Goal: Transaction & Acquisition: Book appointment/travel/reservation

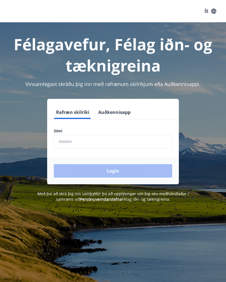
click at [122, 145] on input "phone" at bounding box center [113, 142] width 118 height 14
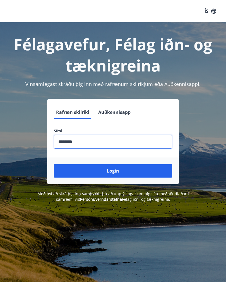
type input "********"
click at [131, 173] on button "Login" at bounding box center [113, 170] width 118 height 13
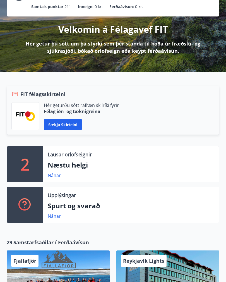
scroll to position [52, 0]
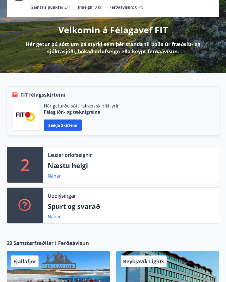
click at [75, 165] on p "Næstu helgi" at bounding box center [131, 165] width 167 height 9
click at [53, 177] on link "Nánar" at bounding box center [54, 176] width 13 height 6
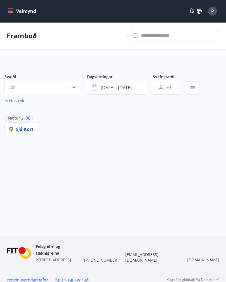
type input "*"
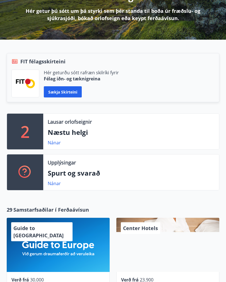
scroll to position [61, 0]
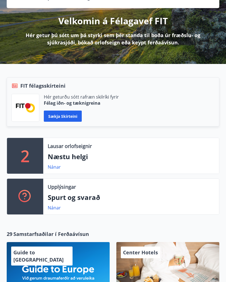
click at [67, 112] on button "Sækja skírteini" at bounding box center [63, 116] width 38 height 11
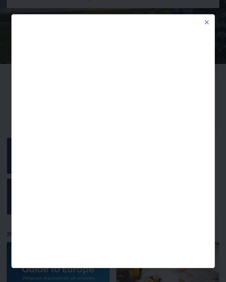
click at [210, 19] on icon at bounding box center [207, 22] width 7 height 7
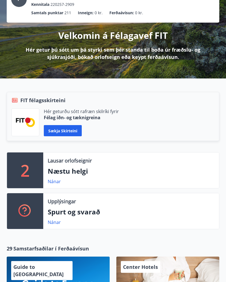
scroll to position [0, 0]
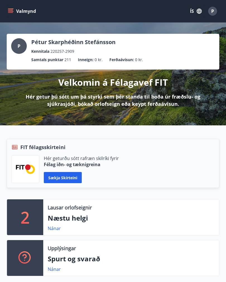
click at [11, 8] on icon "menu" at bounding box center [11, 11] width 6 height 6
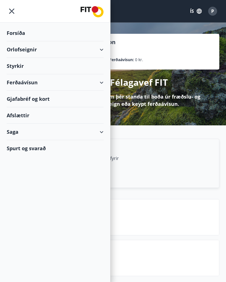
click at [100, 50] on div "Orlofseignir" at bounding box center [55, 49] width 97 height 16
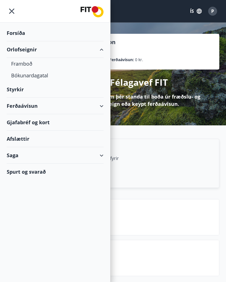
click at [45, 76] on div "Bókunardagatal" at bounding box center [55, 76] width 88 height 12
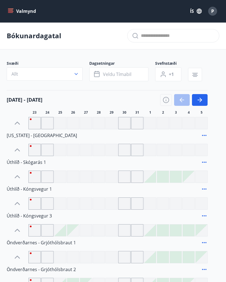
click at [202, 98] on icon "button" at bounding box center [200, 100] width 7 height 7
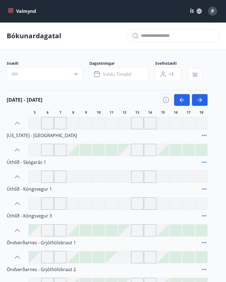
click at [204, 96] on button "button" at bounding box center [200, 100] width 16 height 12
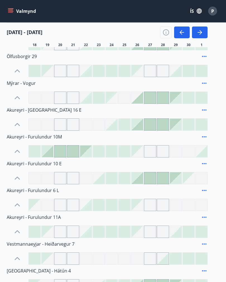
scroll to position [481, 0]
click at [40, 221] on div "Akureyri - Furulundur 11A" at bounding box center [107, 217] width 201 height 12
click at [17, 233] on icon at bounding box center [17, 232] width 9 height 9
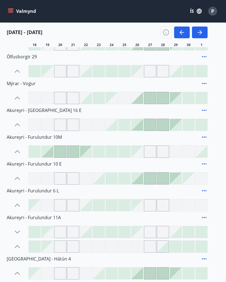
click at [17, 232] on icon at bounding box center [17, 232] width 9 height 9
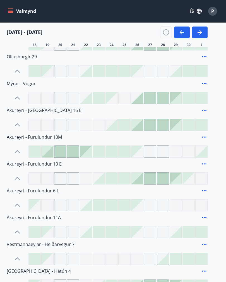
click at [47, 217] on span "Akureyri - Furulundur 11A" at bounding box center [34, 217] width 54 height 6
click at [21, 216] on span "Akureyri - Furulundur 11A" at bounding box center [34, 217] width 54 height 6
click at [207, 216] on icon at bounding box center [204, 217] width 7 height 7
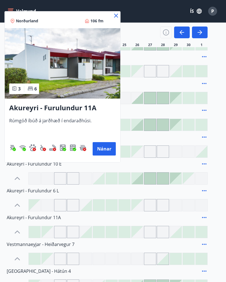
click at [153, 233] on div at bounding box center [113, 141] width 226 height 282
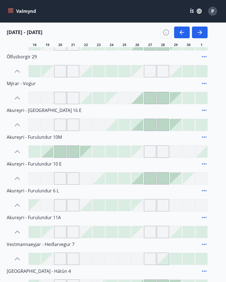
click at [152, 233] on div at bounding box center [150, 232] width 12 height 12
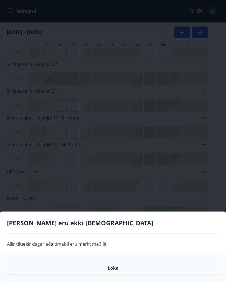
click at [133, 271] on button "Loka" at bounding box center [113, 268] width 212 height 14
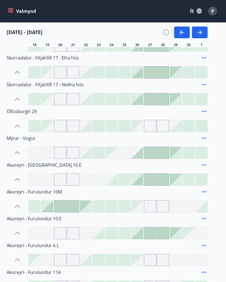
scroll to position [451, 0]
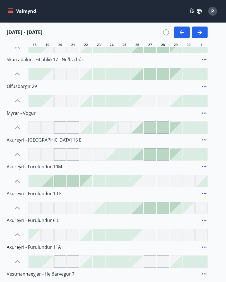
click at [32, 142] on span "Akureyri - [GEOGRAPHIC_DATA] 16 E" at bounding box center [44, 140] width 75 height 6
click at [18, 155] on icon at bounding box center [17, 154] width 9 height 9
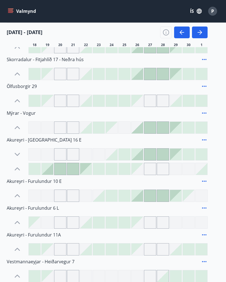
click at [31, 140] on span "Akureyri - [GEOGRAPHIC_DATA] 16 E" at bounding box center [44, 140] width 75 height 6
click at [44, 142] on span "Akureyri - [GEOGRAPHIC_DATA] 16 E" at bounding box center [44, 140] width 75 height 6
click at [18, 139] on span "Akureyri - [GEOGRAPHIC_DATA] 16 E" at bounding box center [44, 140] width 75 height 6
click at [205, 139] on icon at bounding box center [204, 140] width 7 height 7
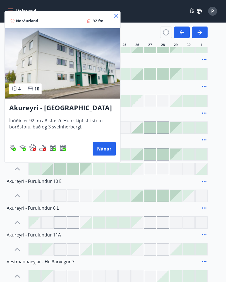
click at [114, 20] on div "Norðurland 92 fm" at bounding box center [63, 19] width 116 height 17
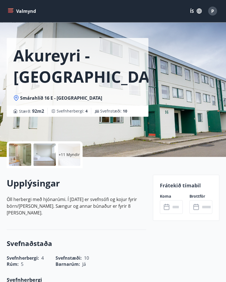
scroll to position [11, 0]
click at [65, 158] on div "+11 Myndir" at bounding box center [69, 154] width 22 height 22
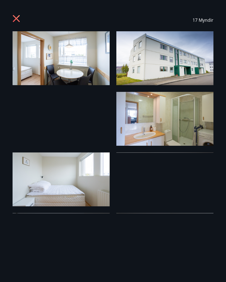
scroll to position [0, 0]
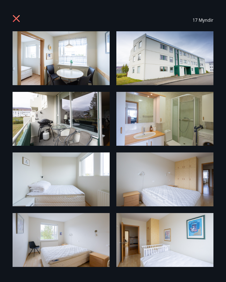
click at [67, 108] on img at bounding box center [61, 119] width 97 height 54
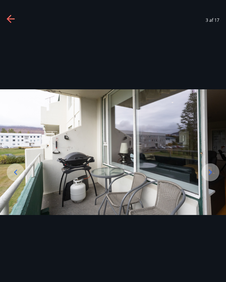
click at [13, 16] on icon at bounding box center [11, 19] width 9 height 9
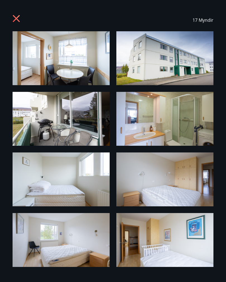
click at [15, 16] on icon at bounding box center [17, 19] width 9 height 9
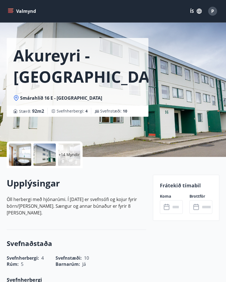
click at [14, 10] on button "Valmynd" at bounding box center [23, 11] width 32 height 10
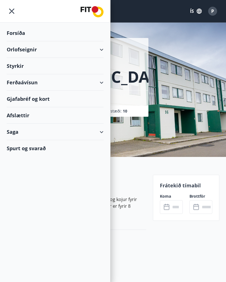
click at [101, 51] on div "Orlofseignir" at bounding box center [55, 49] width 97 height 16
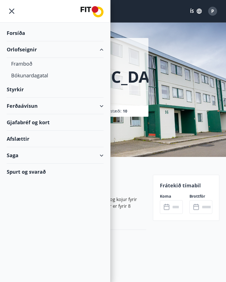
click at [40, 74] on div "Bókunardagatal" at bounding box center [55, 76] width 88 height 12
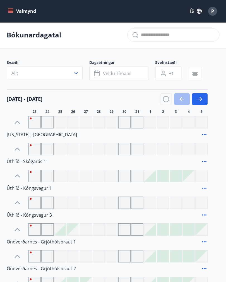
click at [125, 72] on span "Veldu tímabil" at bounding box center [117, 73] width 28 height 6
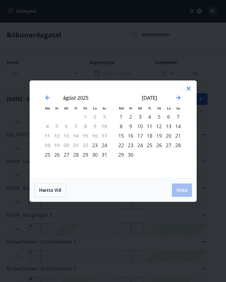
click at [159, 150] on div "26" at bounding box center [158, 144] width 9 height 9
click at [183, 192] on span "Vista" at bounding box center [181, 190] width 11 height 6
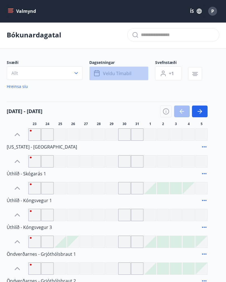
click at [125, 71] on span "Veldu tímabil" at bounding box center [117, 73] width 28 height 6
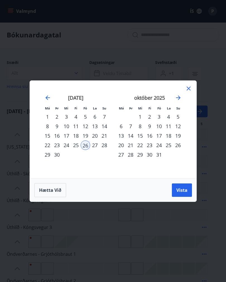
click at [86, 148] on div "26" at bounding box center [85, 144] width 9 height 9
click at [104, 147] on div "28" at bounding box center [104, 144] width 9 height 9
click at [184, 193] on span "Vista" at bounding box center [181, 190] width 11 height 6
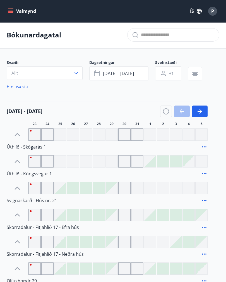
click at [173, 73] on span "+1" at bounding box center [171, 73] width 5 height 6
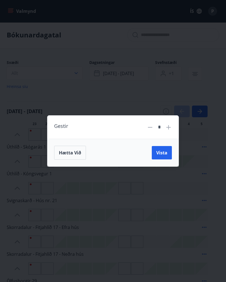
click at [165, 131] on icon at bounding box center [168, 127] width 7 height 7
type input "*"
click at [165, 156] on span "Vista" at bounding box center [161, 153] width 11 height 6
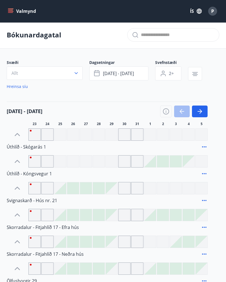
click at [75, 75] on icon "button" at bounding box center [76, 73] width 6 height 6
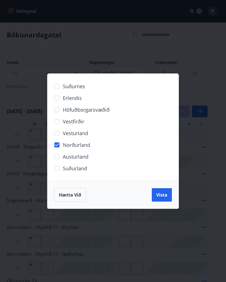
click at [163, 198] on span "Vista" at bounding box center [161, 195] width 11 height 6
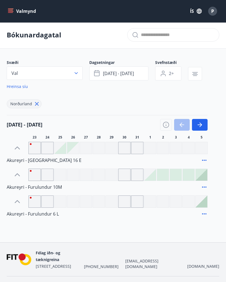
click at [204, 125] on button "button" at bounding box center [200, 125] width 16 height 12
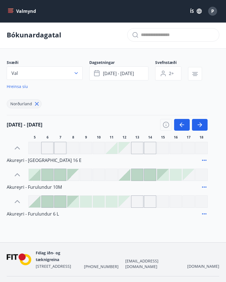
click at [204, 123] on button "button" at bounding box center [200, 125] width 16 height 12
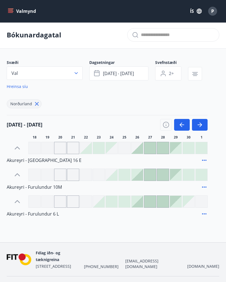
click at [43, 161] on span "Akureyri - [GEOGRAPHIC_DATA] 16 E" at bounding box center [44, 160] width 75 height 6
click at [207, 157] on icon at bounding box center [204, 160] width 7 height 7
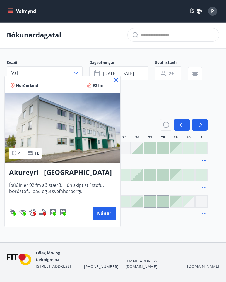
click at [159, 101] on div at bounding box center [113, 141] width 226 height 282
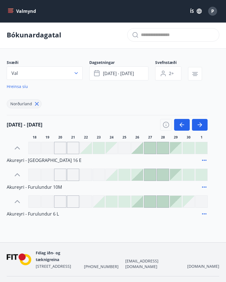
click at [38, 193] on div "Akureyri - Furulundur 10M" at bounding box center [107, 187] width 201 height 12
click at [207, 186] on icon at bounding box center [204, 187] width 7 height 7
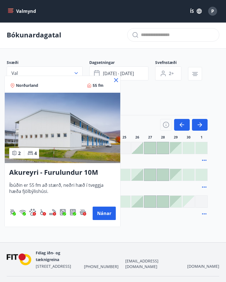
click at [103, 216] on button "Nánar" at bounding box center [104, 213] width 23 height 13
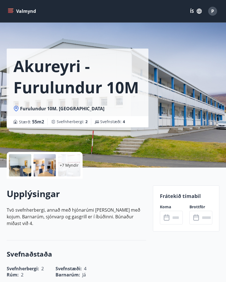
click at [69, 165] on p "+7 Myndir" at bounding box center [69, 165] width 19 height 6
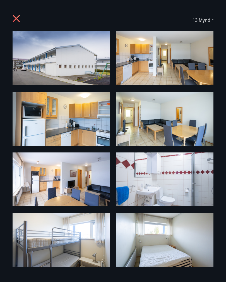
click at [17, 23] on icon at bounding box center [17, 19] width 9 height 9
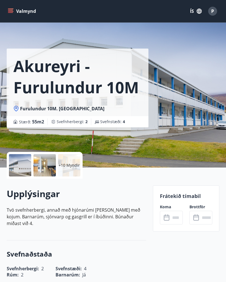
scroll to position [9, 0]
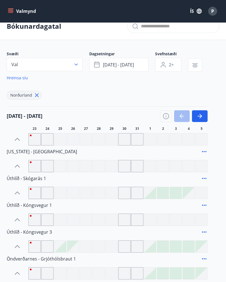
type input "*"
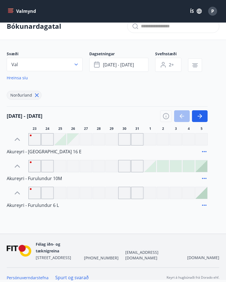
click at [76, 61] on button "Val" at bounding box center [45, 64] width 76 height 13
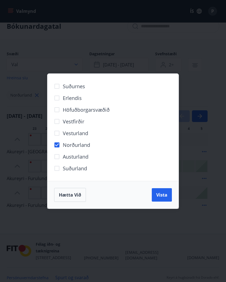
click at [166, 195] on span "Vista" at bounding box center [161, 195] width 11 height 6
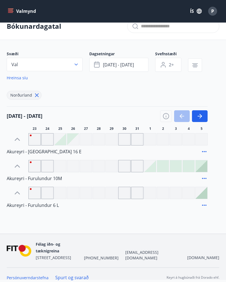
click at [206, 205] on icon at bounding box center [204, 205] width 4 height 1
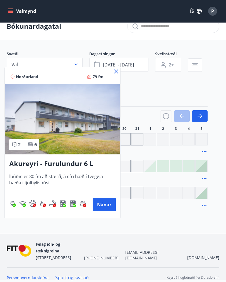
click at [91, 148] on img at bounding box center [63, 119] width 116 height 70
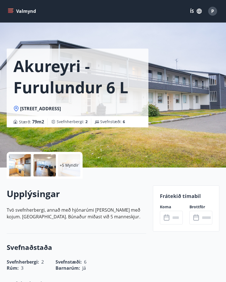
click at [67, 167] on p "+5 Myndir" at bounding box center [69, 165] width 19 height 6
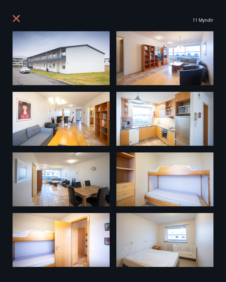
click at [16, 23] on icon at bounding box center [17, 19] width 9 height 9
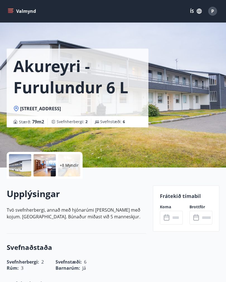
click at [11, 20] on div "Valmynd ÍS P" at bounding box center [113, 11] width 226 height 22
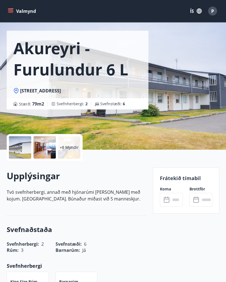
scroll to position [8, 0]
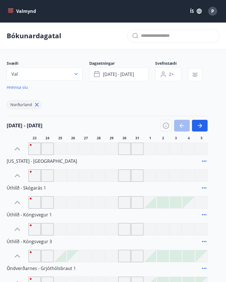
type input "*"
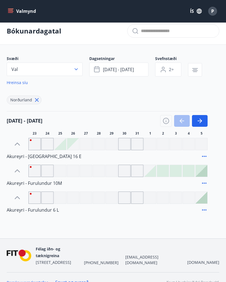
scroll to position [6, 0]
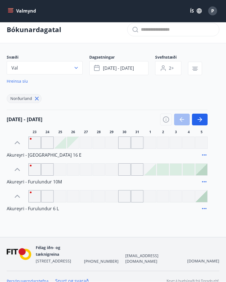
click at [39, 155] on span "Akureyri - [GEOGRAPHIC_DATA] 16 E" at bounding box center [44, 155] width 75 height 6
click at [205, 155] on icon at bounding box center [204, 155] width 4 height 1
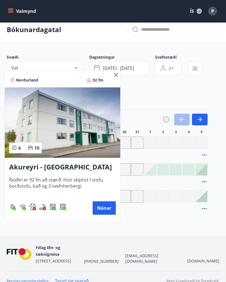
click at [101, 210] on button "Nánar" at bounding box center [104, 207] width 23 height 13
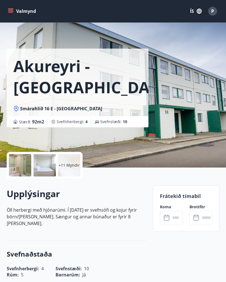
click at [72, 166] on p "+11 Myndir" at bounding box center [69, 165] width 21 height 6
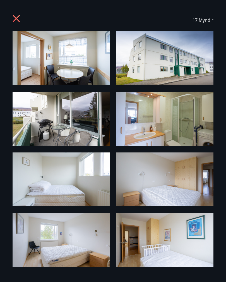
scroll to position [-2, 0]
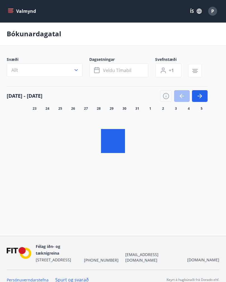
scroll to position [6, 0]
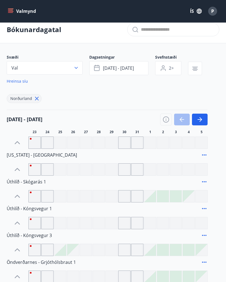
type input "*"
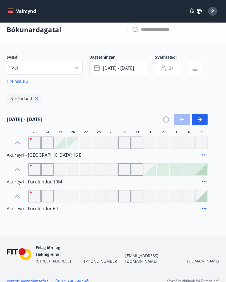
click at [205, 156] on icon at bounding box center [204, 155] width 7 height 7
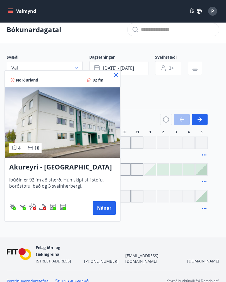
click at [111, 210] on button "Nánar" at bounding box center [104, 207] width 23 height 13
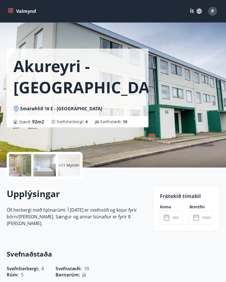
click at [173, 219] on input "text" at bounding box center [177, 218] width 12 height 14
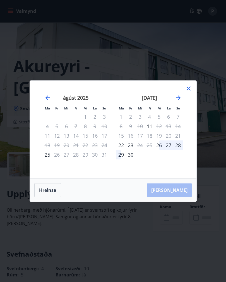
click at [158, 149] on div "26" at bounding box center [158, 144] width 9 height 9
click at [175, 149] on div "28" at bounding box center [177, 144] width 9 height 9
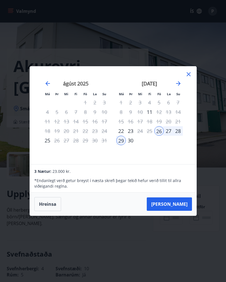
click at [183, 214] on div "[PERSON_NAME]" at bounding box center [113, 204] width 167 height 23
click at [184, 210] on button "[PERSON_NAME]" at bounding box center [169, 203] width 45 height 13
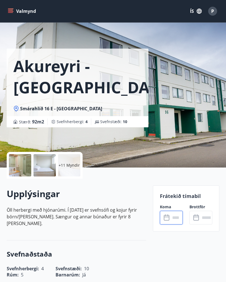
type input "******"
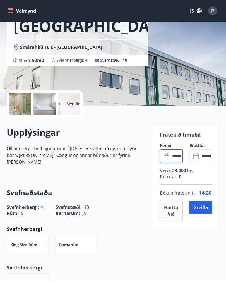
scroll to position [61, 0]
click at [200, 214] on button "Greiða" at bounding box center [201, 207] width 23 height 13
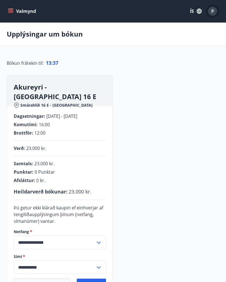
click at [211, 12] on span "P" at bounding box center [212, 11] width 3 height 6
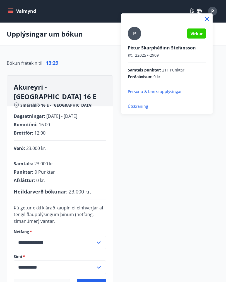
click at [209, 19] on icon at bounding box center [207, 19] width 7 height 7
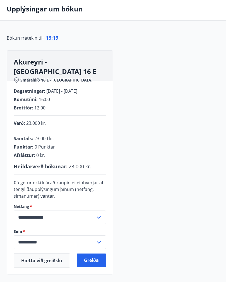
scroll to position [25, 0]
click at [99, 244] on icon at bounding box center [98, 242] width 7 height 7
click at [137, 233] on div "**********" at bounding box center [113, 162] width 213 height 224
click at [98, 262] on button "Greiða" at bounding box center [92, 259] width 30 height 13
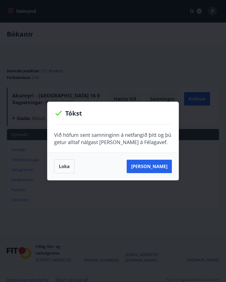
click at [163, 166] on button "[PERSON_NAME]" at bounding box center [149, 166] width 45 height 13
click at [161, 167] on button "[PERSON_NAME]" at bounding box center [149, 166] width 45 height 13
click at [64, 169] on button "Loka" at bounding box center [64, 166] width 20 height 14
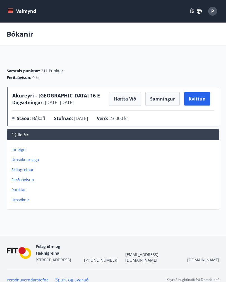
click at [29, 162] on p "Umsóknarsaga" at bounding box center [113, 160] width 205 height 6
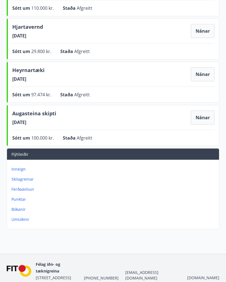
scroll to position [111, 0]
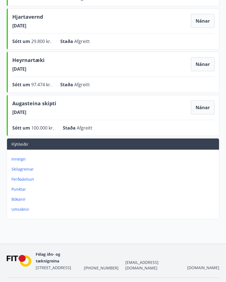
click at [21, 161] on p "Inneign" at bounding box center [113, 159] width 205 height 6
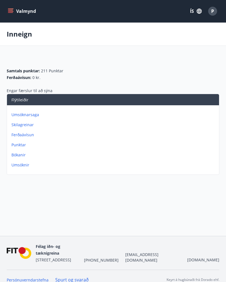
click at [21, 153] on p "Bókanir" at bounding box center [113, 155] width 205 height 6
click at [25, 167] on p "Umsóknir" at bounding box center [113, 165] width 205 height 6
click at [11, 11] on icon "menu" at bounding box center [11, 11] width 6 height 1
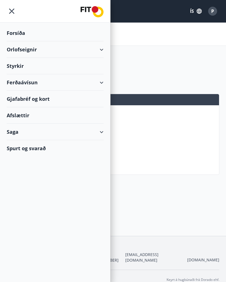
click at [33, 117] on div "Afslættir" at bounding box center [55, 115] width 97 height 16
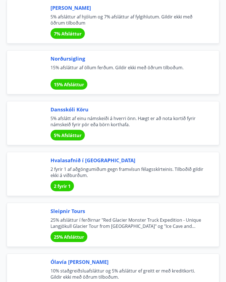
scroll to position [2814, 0]
